Goal: Answer question/provide support: Answer question/provide support

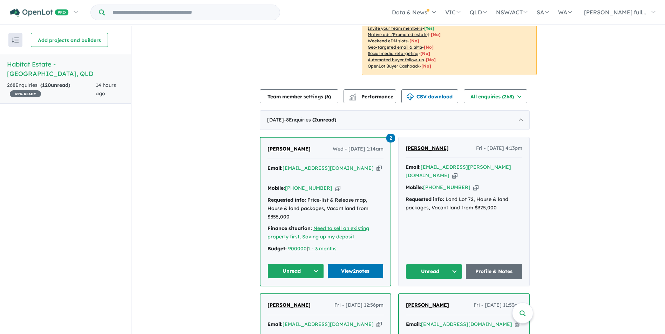
scroll to position [213, 0]
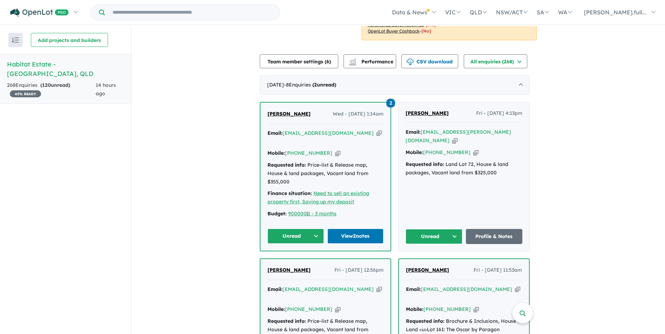
click at [425, 229] on button "Unread" at bounding box center [433, 236] width 57 height 15
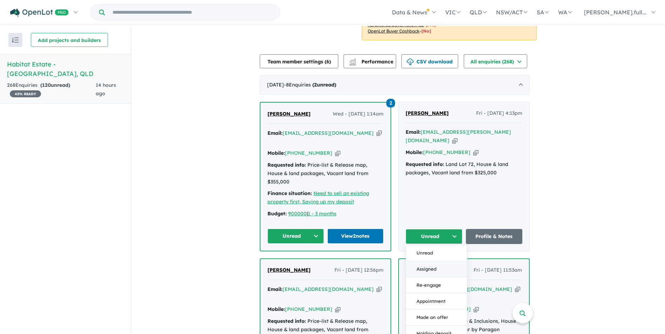
click at [435, 261] on button "Assigned" at bounding box center [436, 269] width 61 height 16
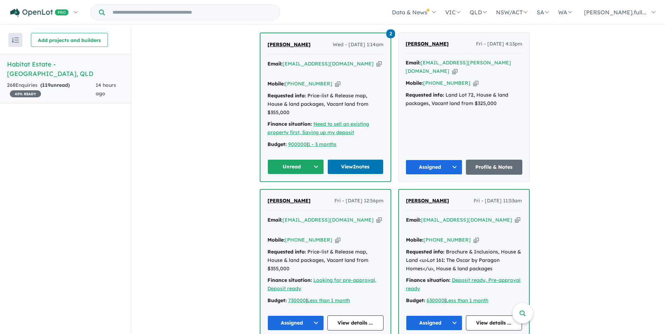
scroll to position [283, 0]
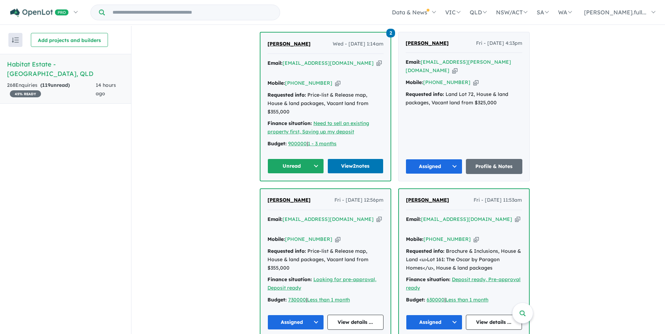
click at [283, 42] on span "[PERSON_NAME]" at bounding box center [288, 44] width 43 height 6
click at [278, 159] on button "Unread" at bounding box center [295, 166] width 56 height 15
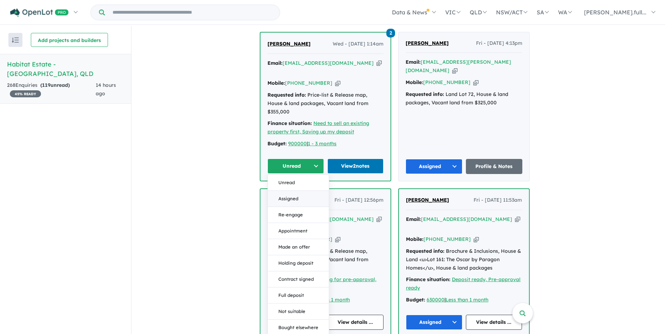
click at [293, 191] on button "Assigned" at bounding box center [298, 199] width 61 height 16
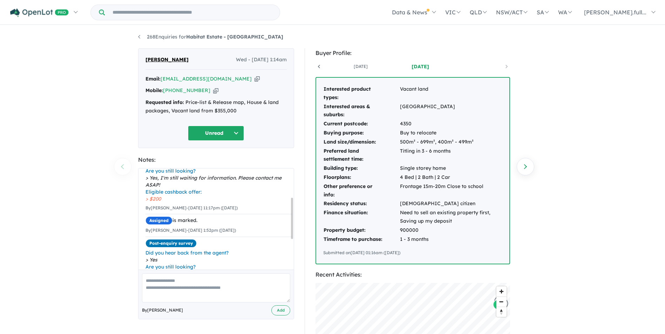
scroll to position [70, 0]
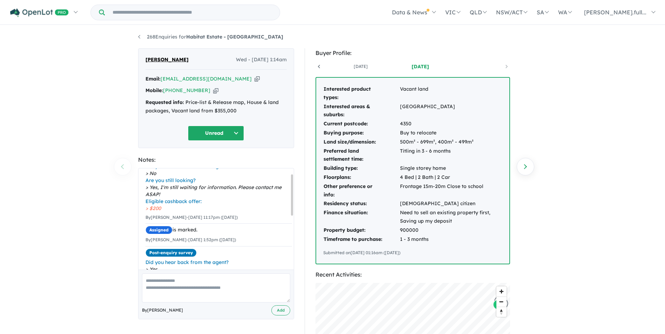
drag, startPoint x: 292, startPoint y: 198, endPoint x: 289, endPoint y: 192, distance: 6.1
click at [292, 201] on div at bounding box center [292, 194] width 2 height 41
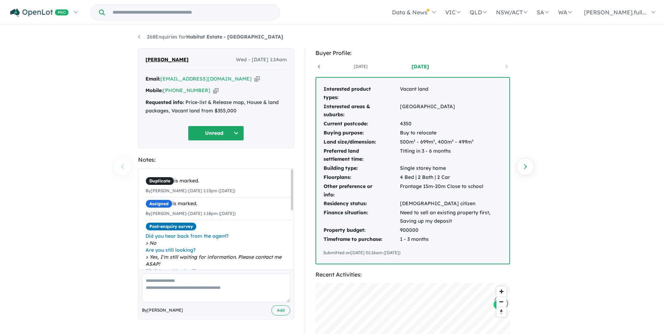
scroll to position [0, 0]
